Goal: Information Seeking & Learning: Check status

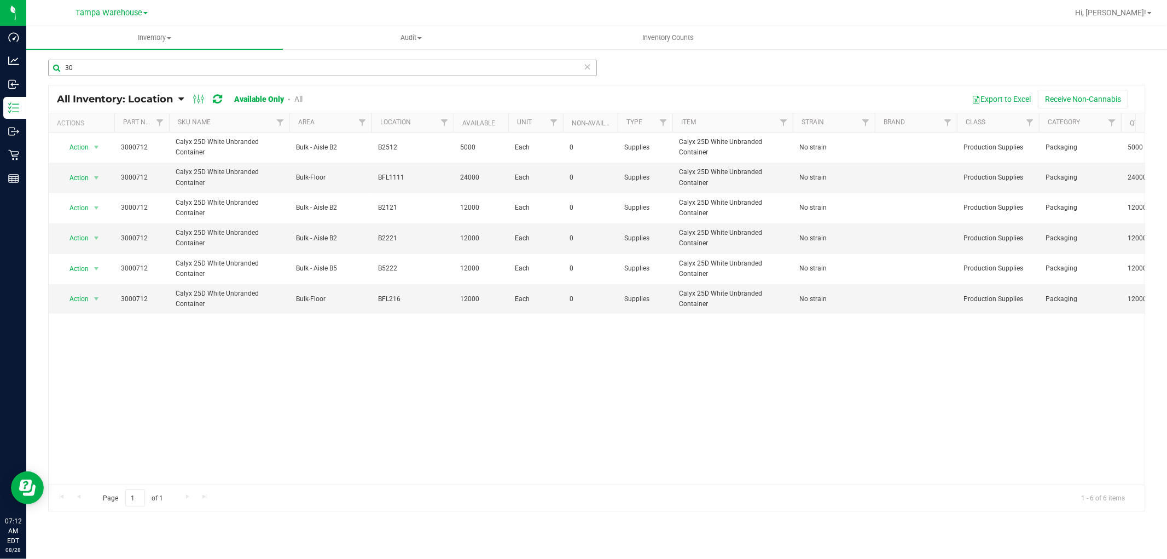
type input "3"
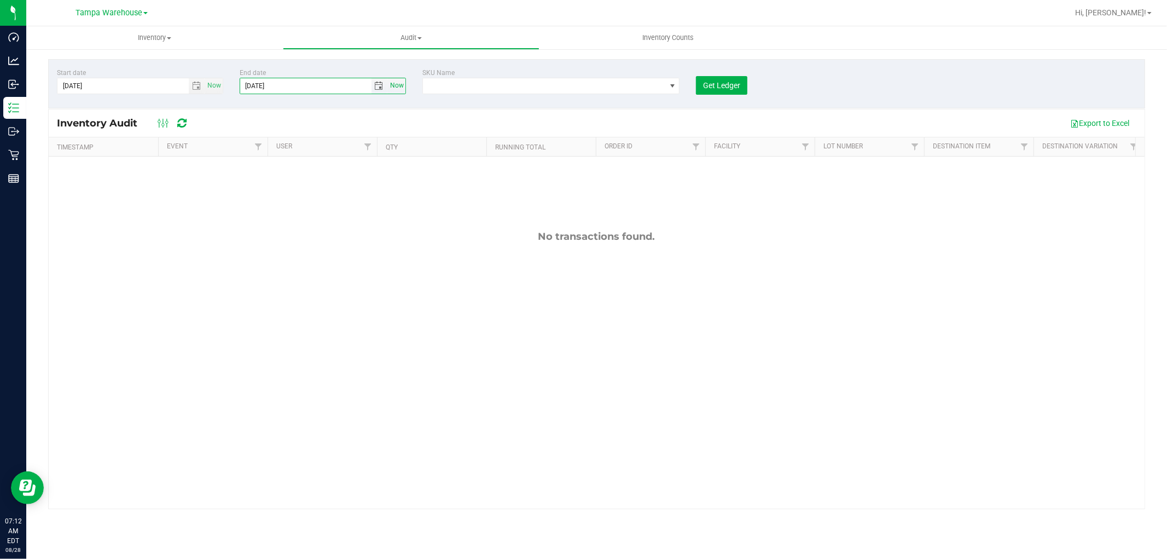
click at [395, 88] on span "Now" at bounding box center [396, 86] width 19 height 16
type input "[DATE]"
